Goal: Task Accomplishment & Management: Manage account settings

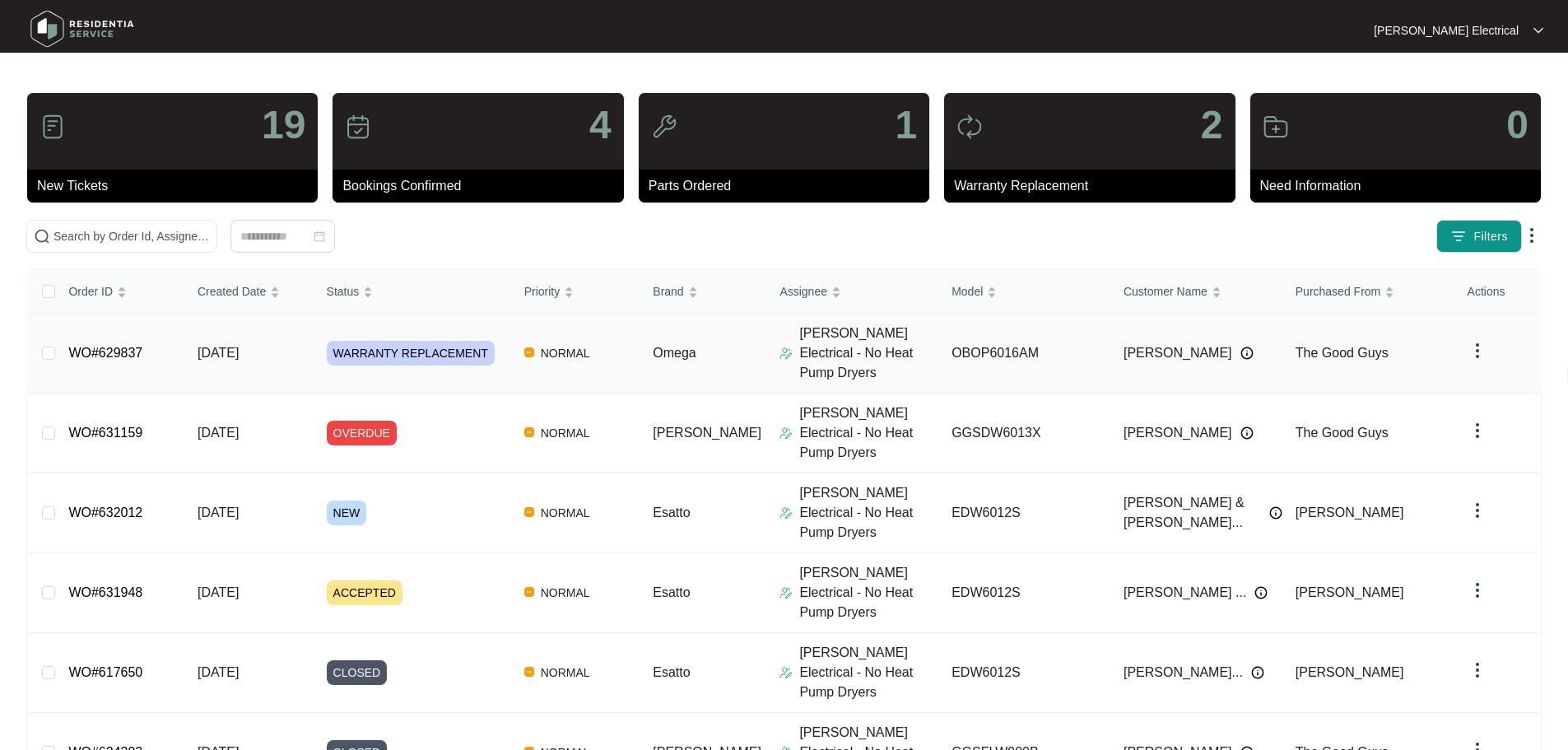
click at [393, 341] on span "WARRANTY REPLACEMENT" at bounding box center [410, 353] width 168 height 25
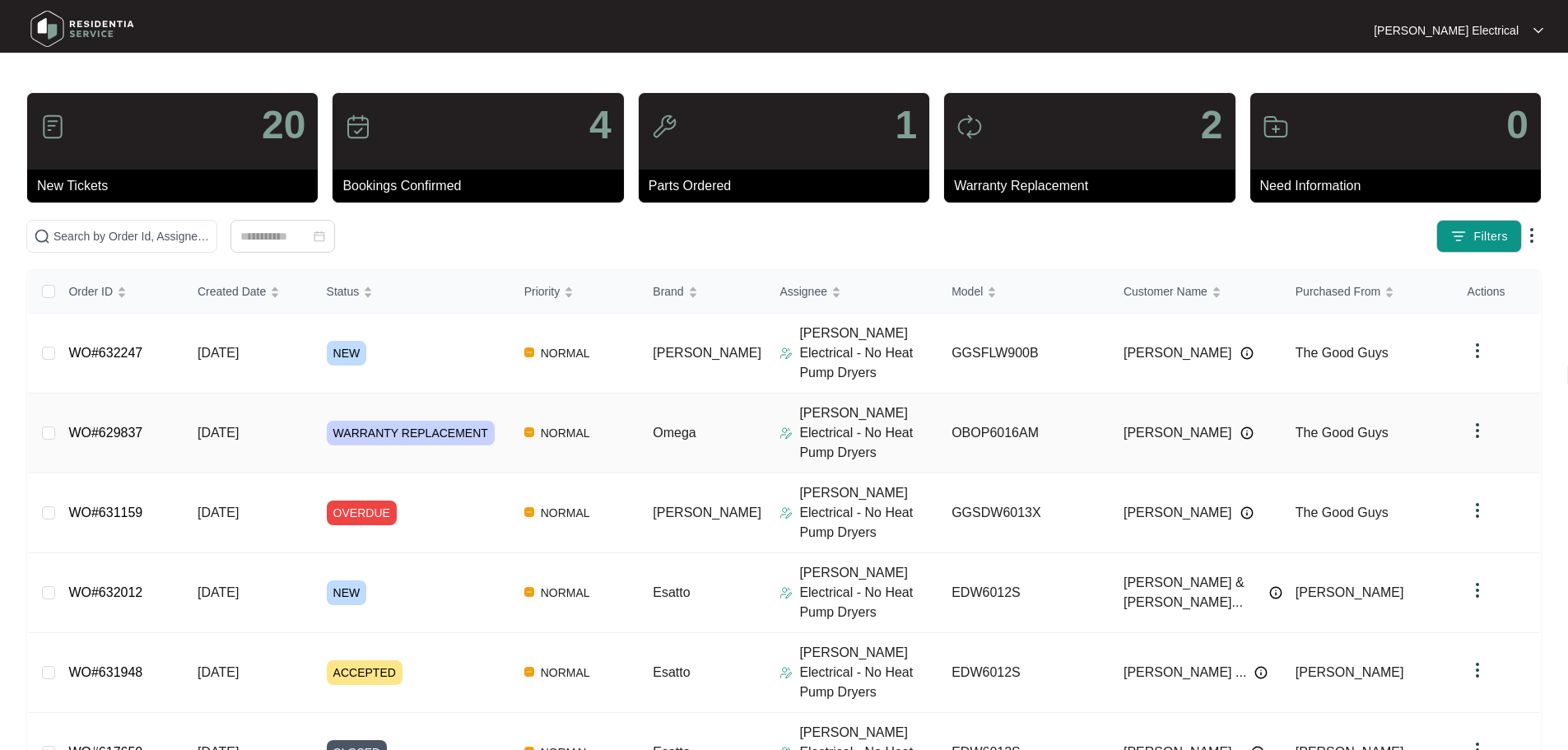
click at [369, 421] on span "WARRANTY REPLACEMENT" at bounding box center [410, 433] width 168 height 25
click at [350, 341] on span "NEW" at bounding box center [347, 353] width 40 height 25
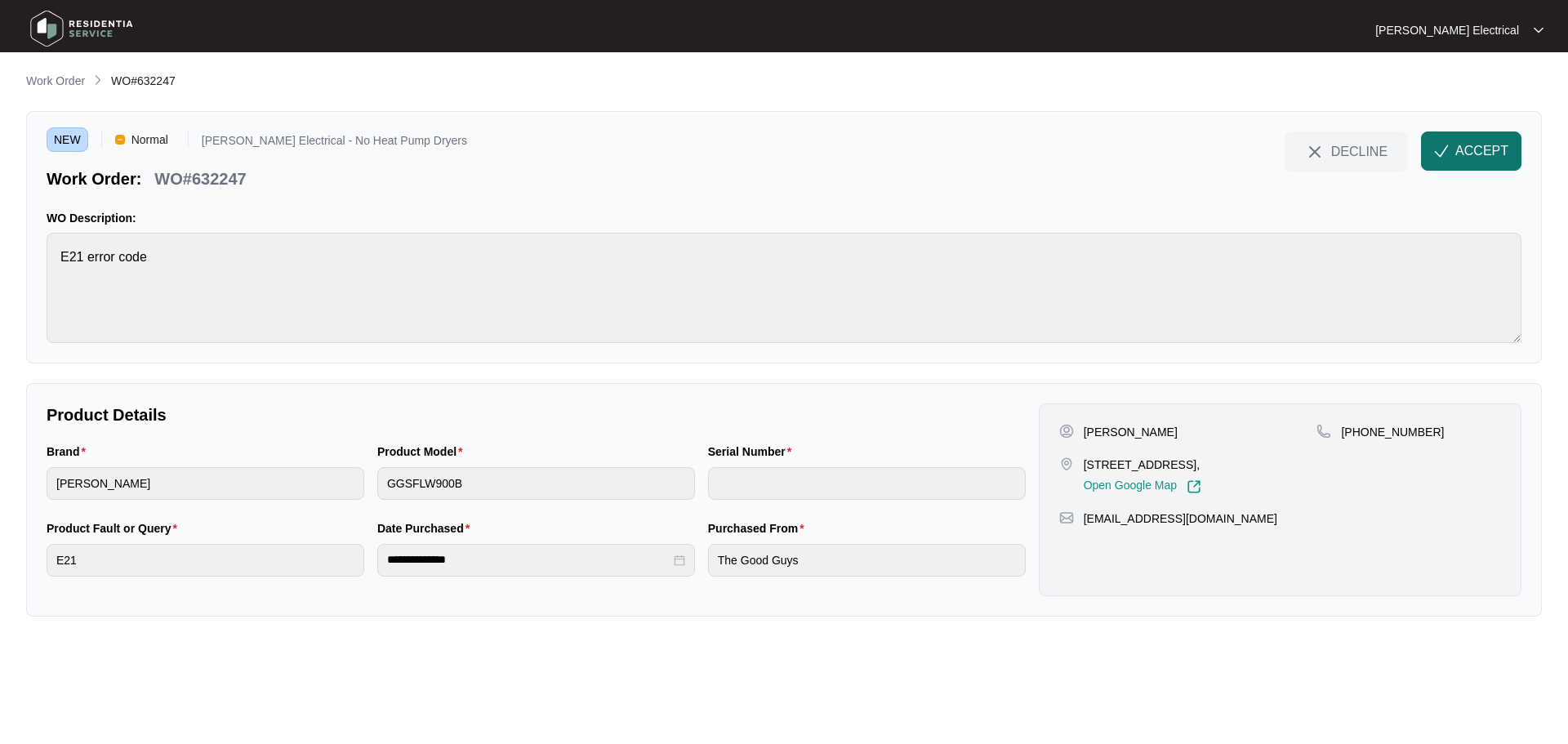
click at [1472, 148] on span "ACCEPT" at bounding box center [1482, 151] width 53 height 20
